Goal: Navigation & Orientation: Find specific page/section

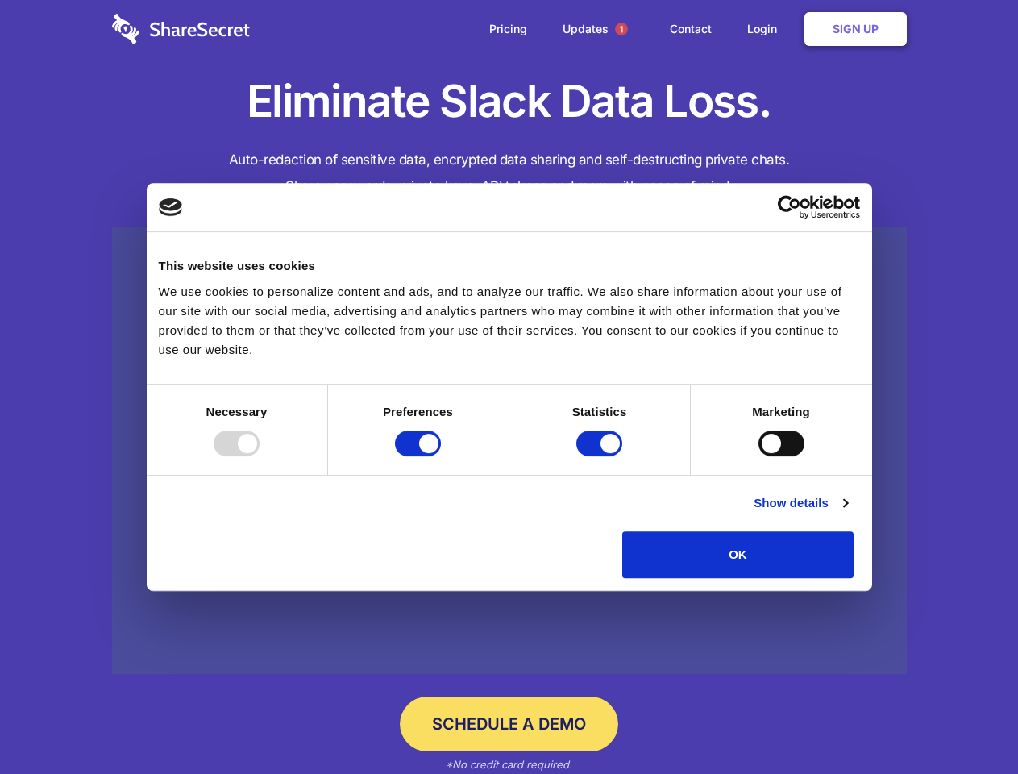
click at [260, 456] on div at bounding box center [237, 443] width 46 height 26
click at [441, 456] on input "Preferences" at bounding box center [418, 443] width 46 height 26
checkbox input "false"
click at [601, 456] on input "Statistics" at bounding box center [599, 443] width 46 height 26
checkbox input "false"
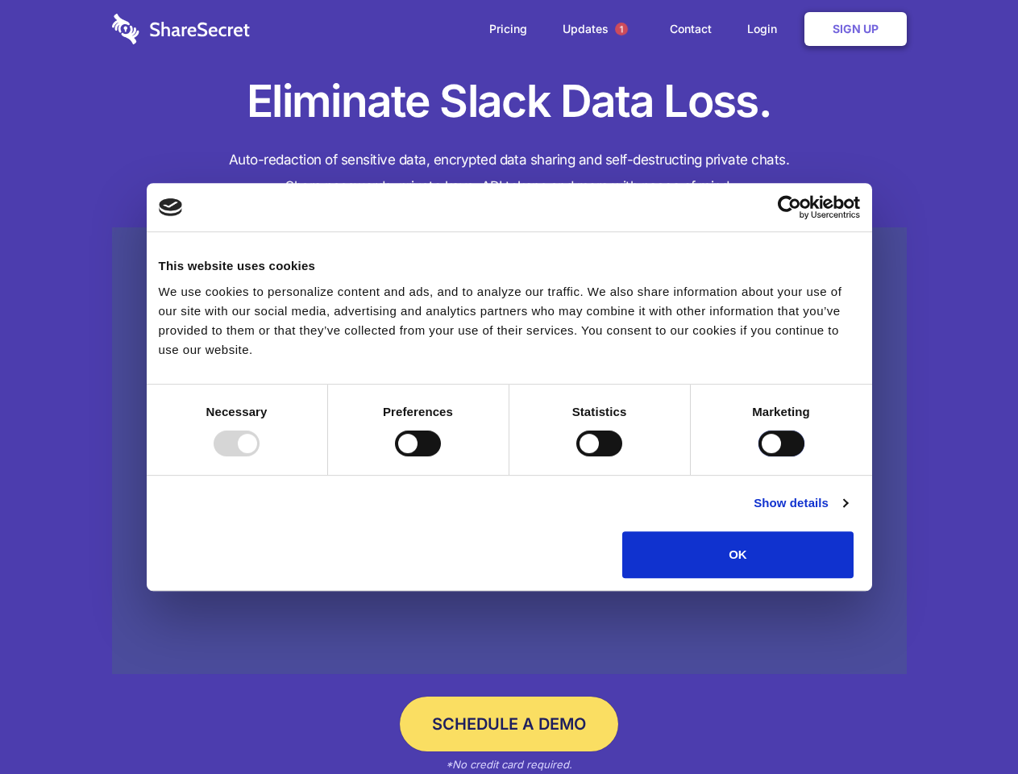
click at [759, 456] on input "Marketing" at bounding box center [782, 443] width 46 height 26
checkbox input "true"
click at [847, 513] on link "Show details" at bounding box center [801, 502] width 94 height 19
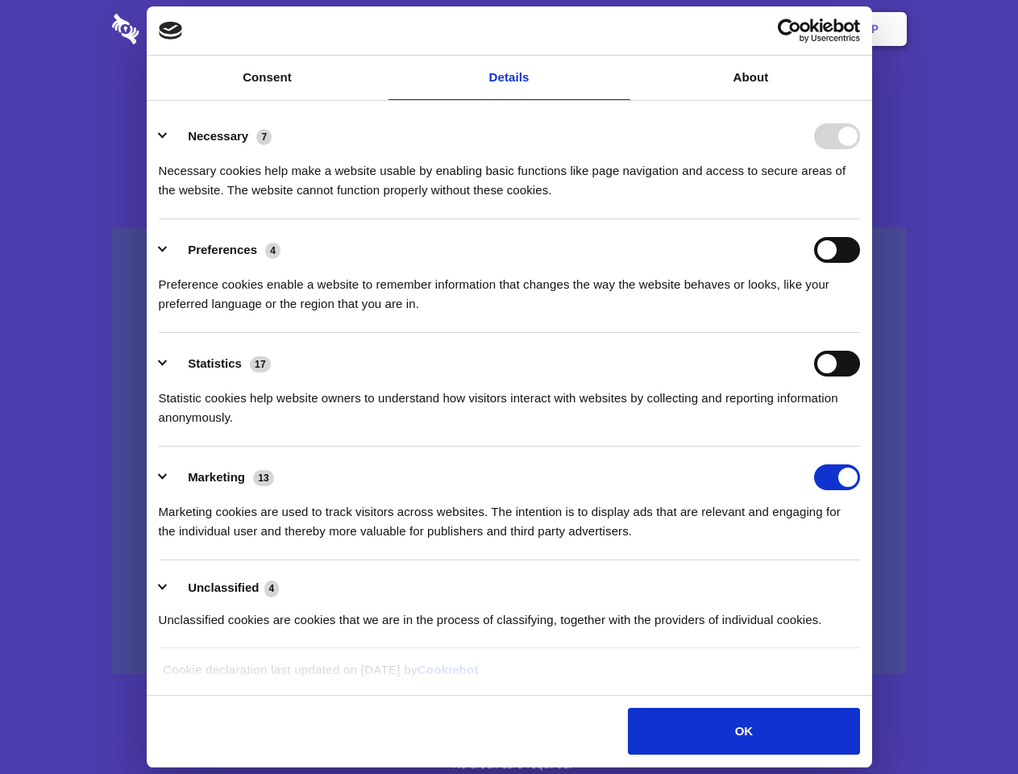
click at [860, 219] on li "Necessary 7 Necessary cookies help make a website usable by enabling basic func…" at bounding box center [509, 163] width 701 height 114
click at [621, 29] on span "1" at bounding box center [621, 29] width 13 height 13
